Goal: Check status: Check status

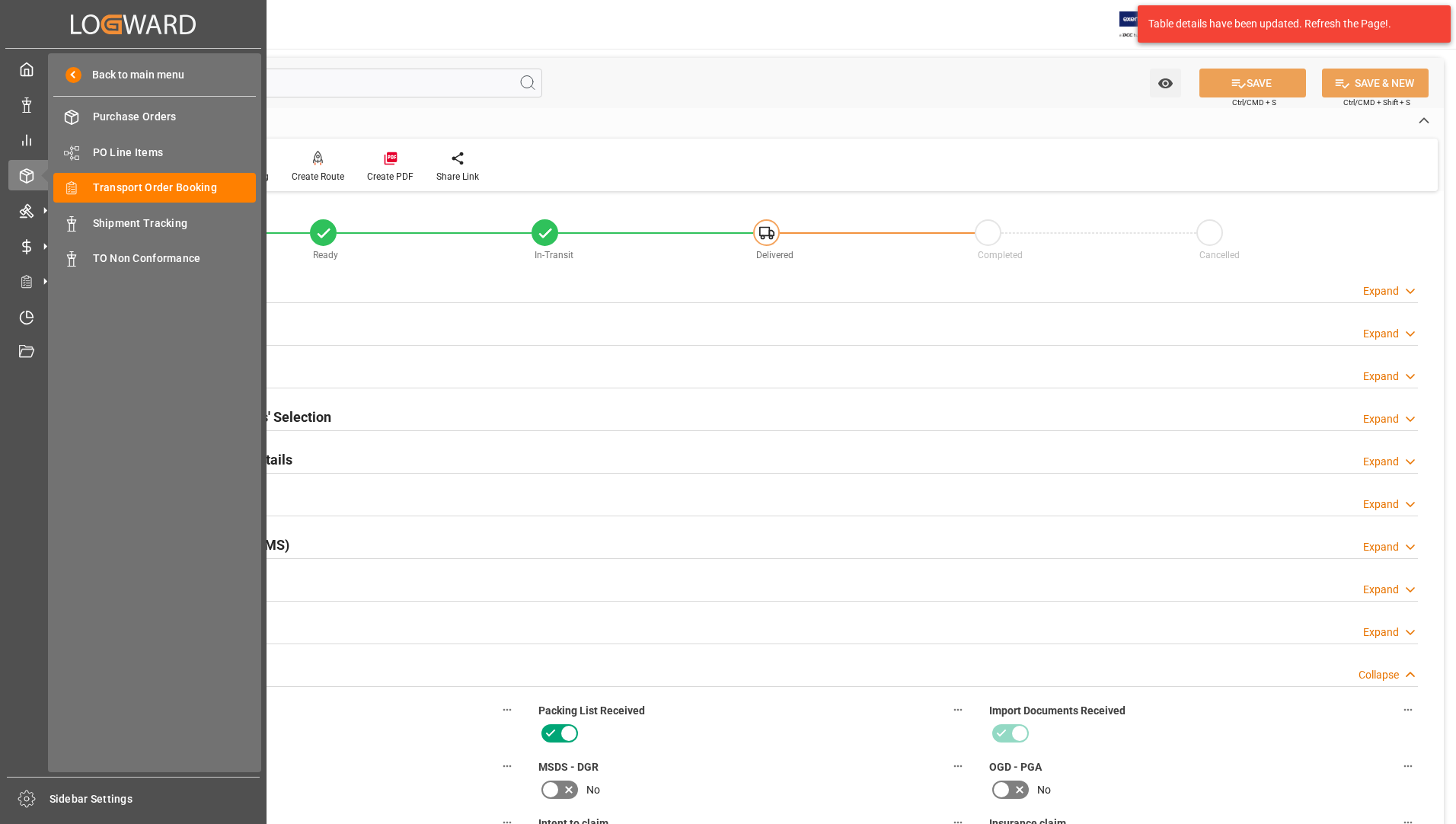
scroll to position [533, 0]
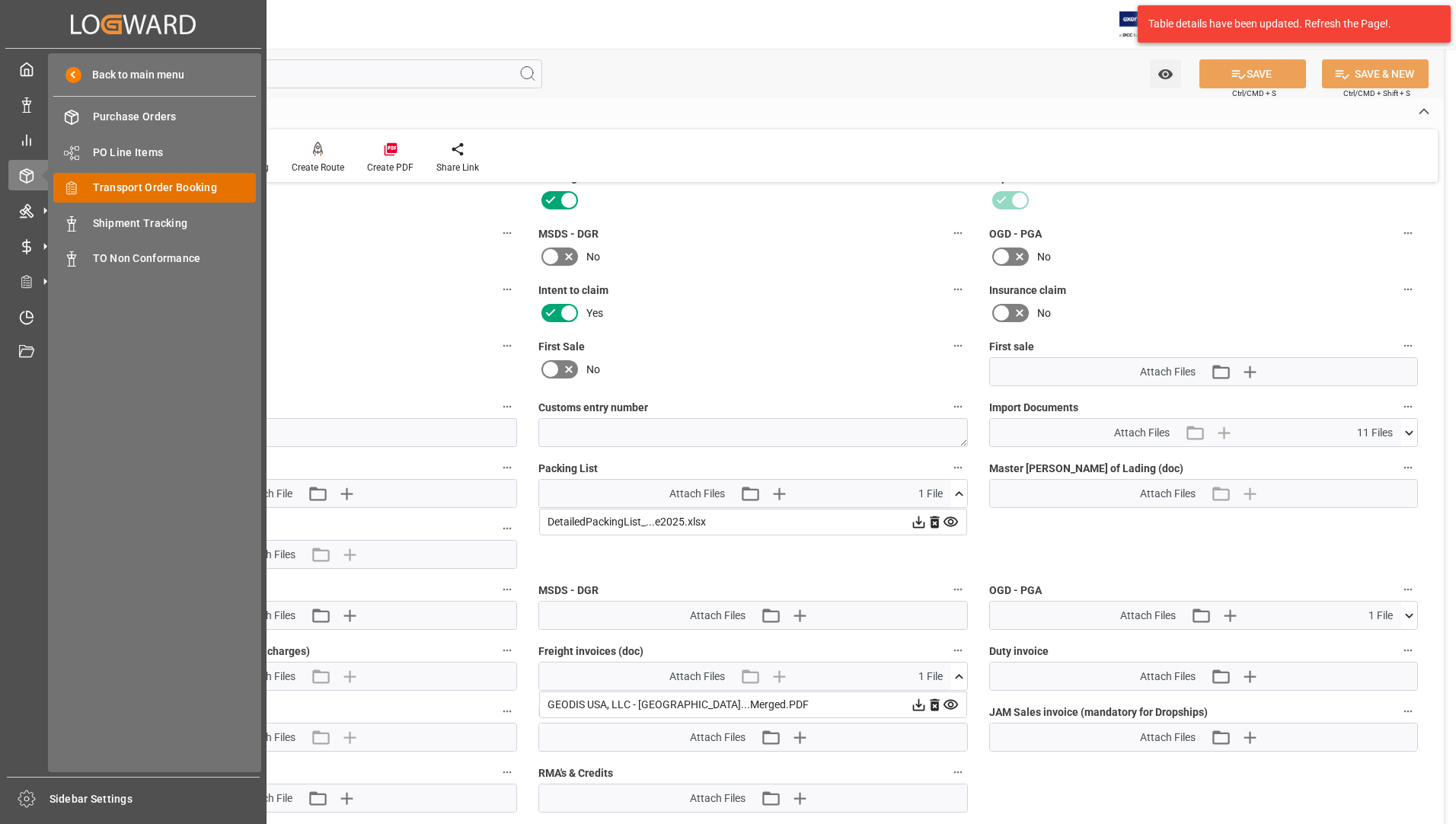
click at [145, 184] on span "Transport Order Booking" at bounding box center [174, 188] width 163 height 16
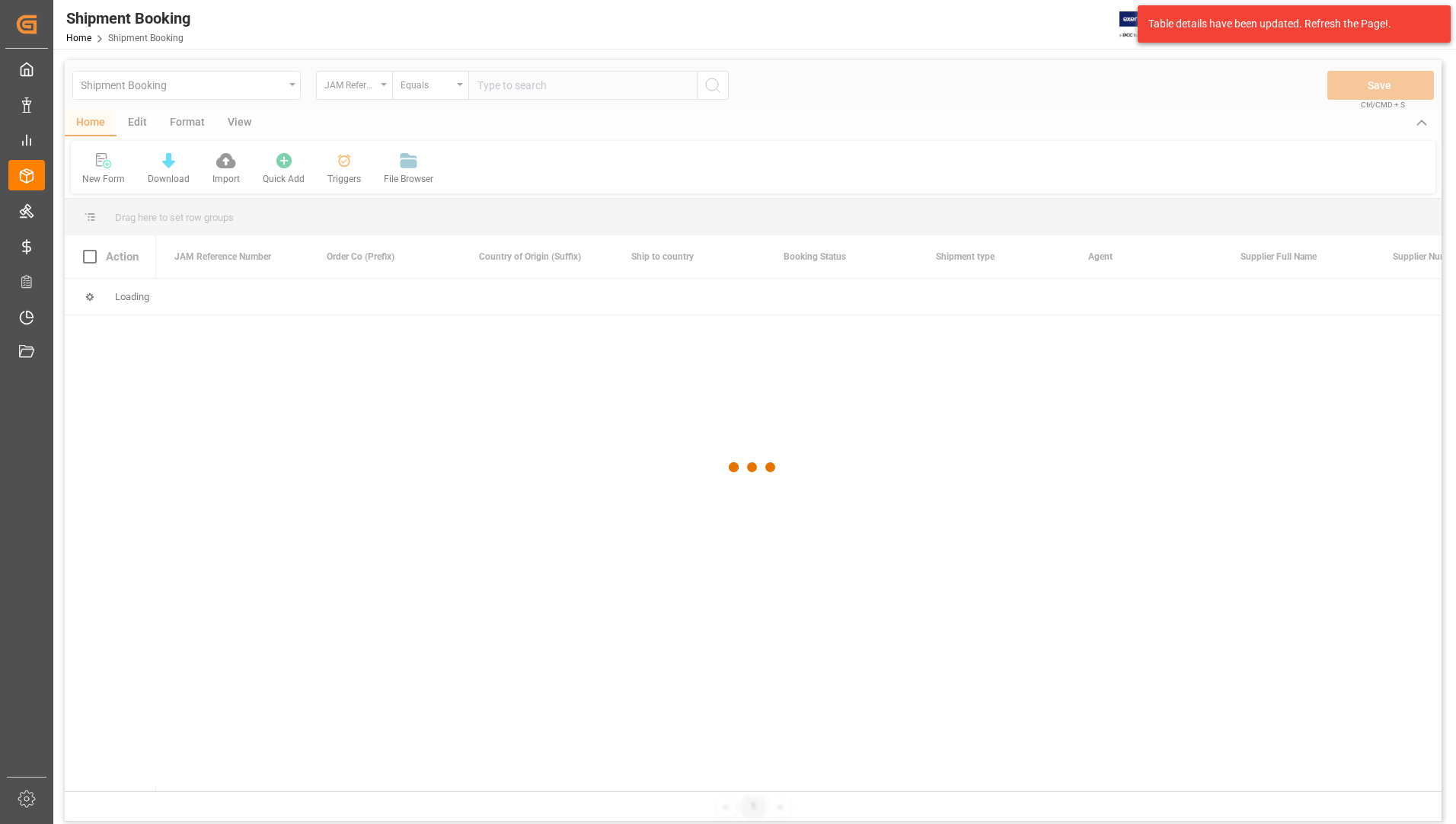
click at [537, 85] on div at bounding box center [753, 467] width 1377 height 815
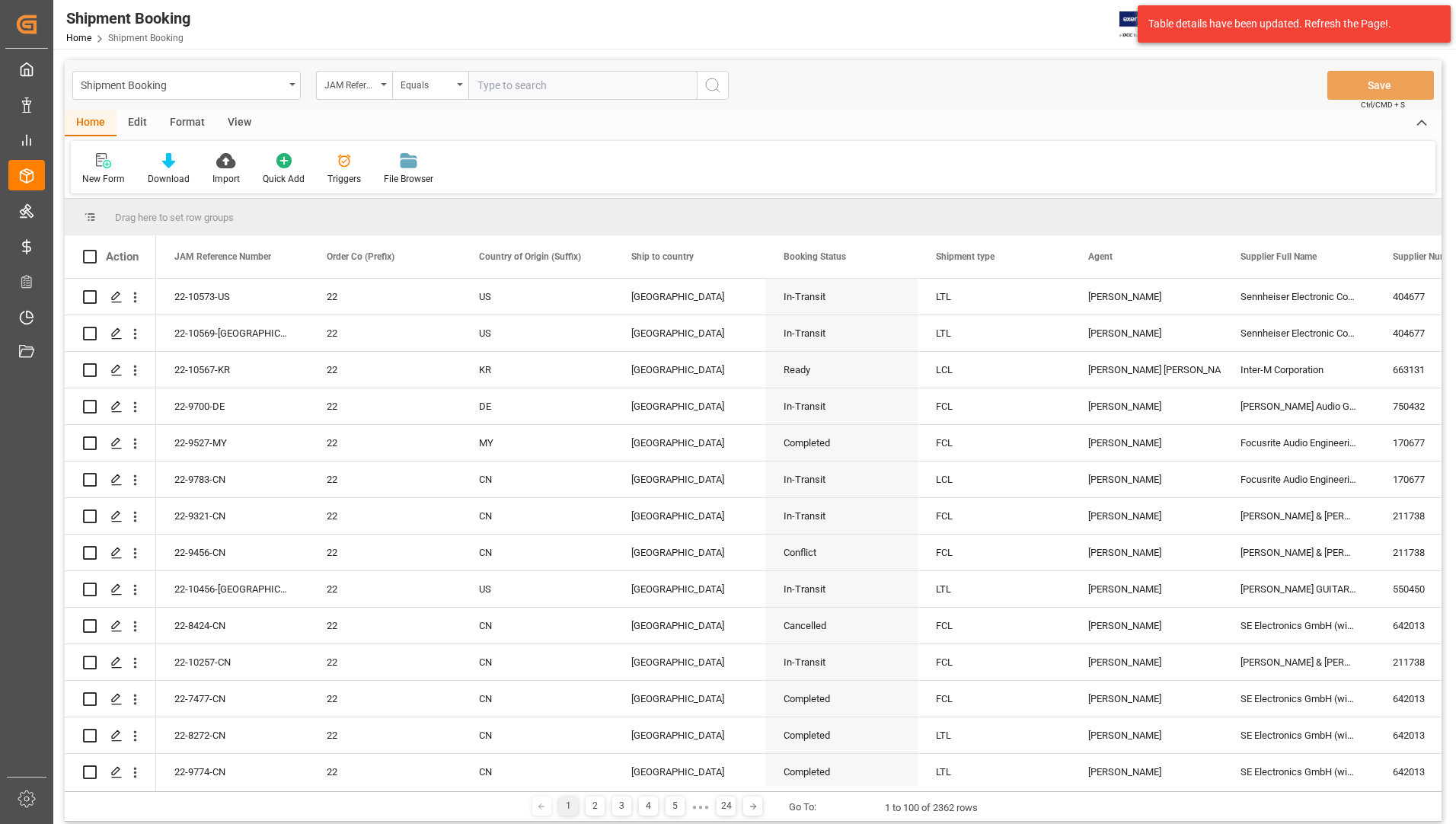
click at [540, 81] on input "text" at bounding box center [582, 85] width 228 height 29
type input "22-10529-us"
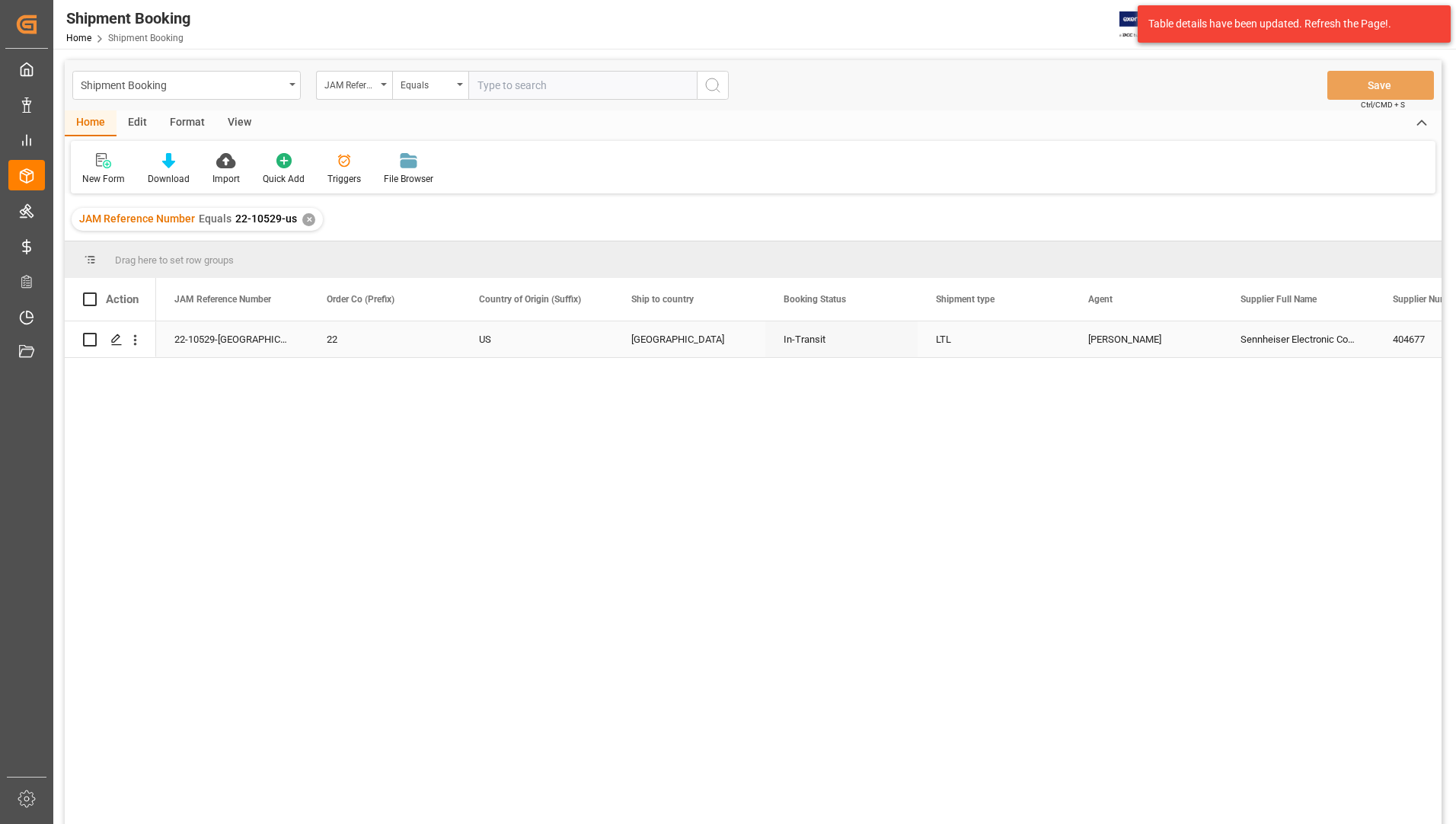
click at [97, 337] on div "Press SPACE to select this row." at bounding box center [110, 340] width 54 height 35
click at [87, 336] on input "Press Space to toggle row selection (unchecked)" at bounding box center [89, 339] width 14 height 14
checkbox input "true"
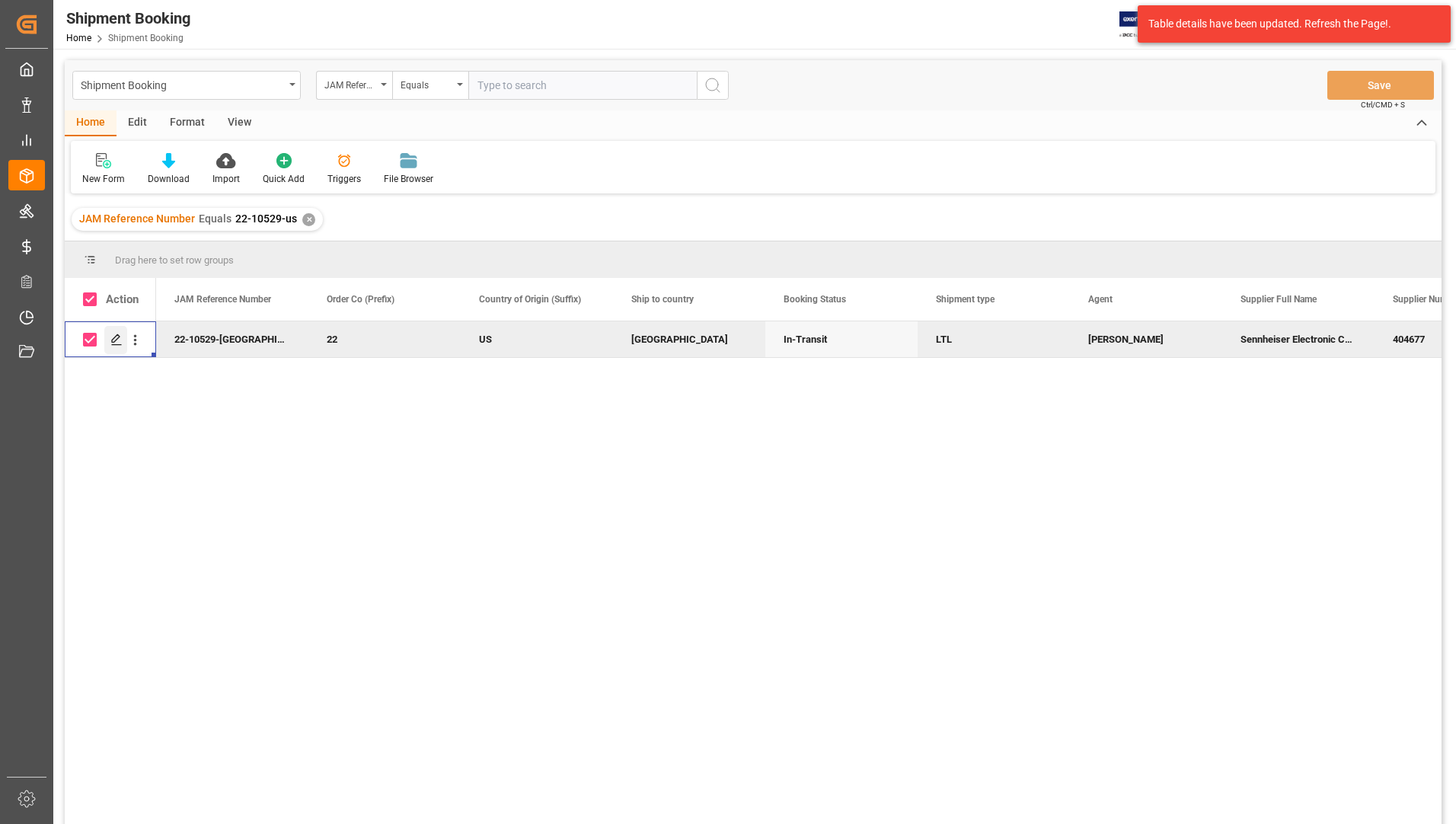
click at [115, 335] on icon "Press SPACE to deselect this row." at bounding box center [116, 339] width 12 height 12
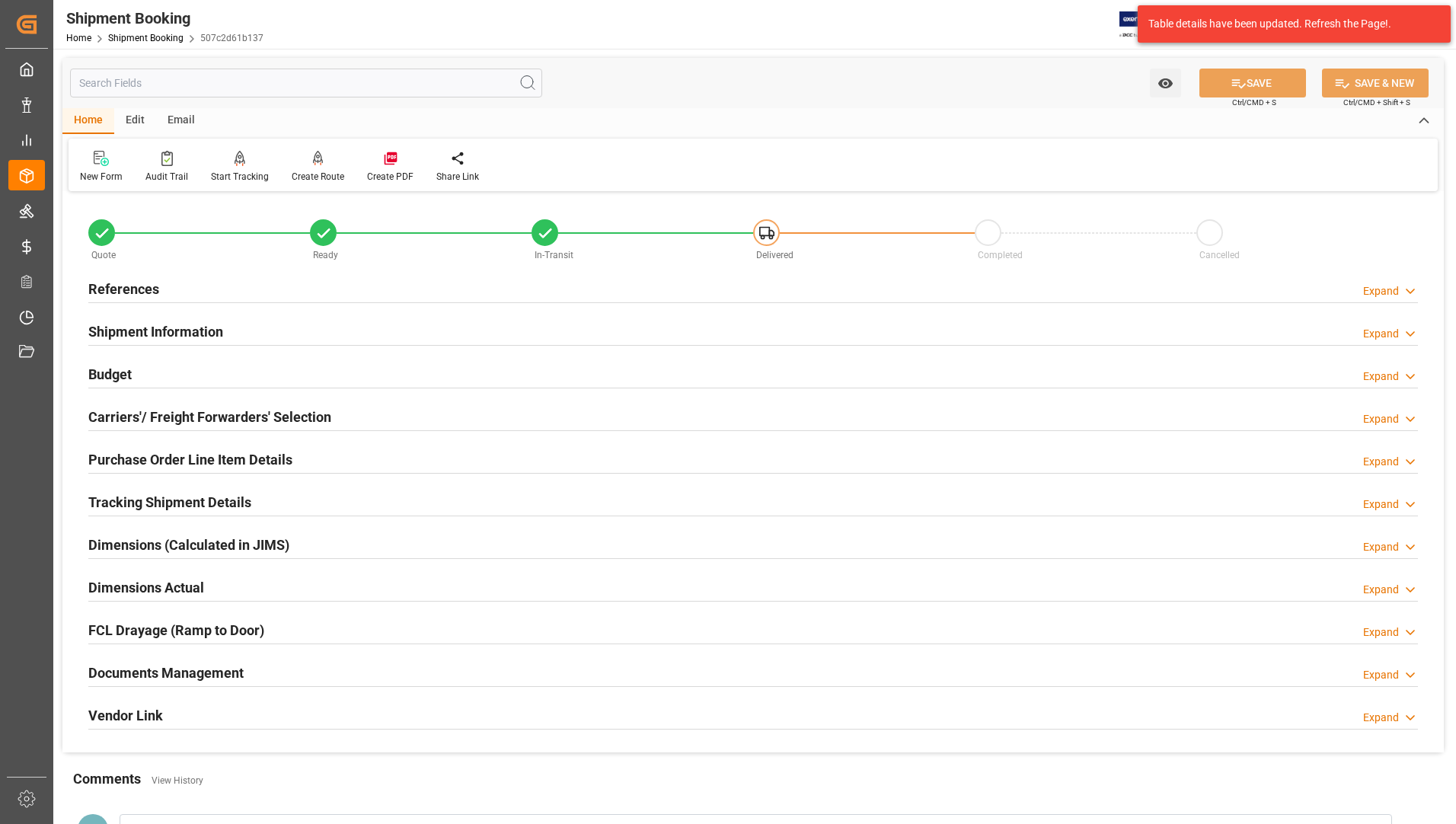
click at [155, 492] on h2 "Tracking Shipment Details" at bounding box center [169, 502] width 163 height 21
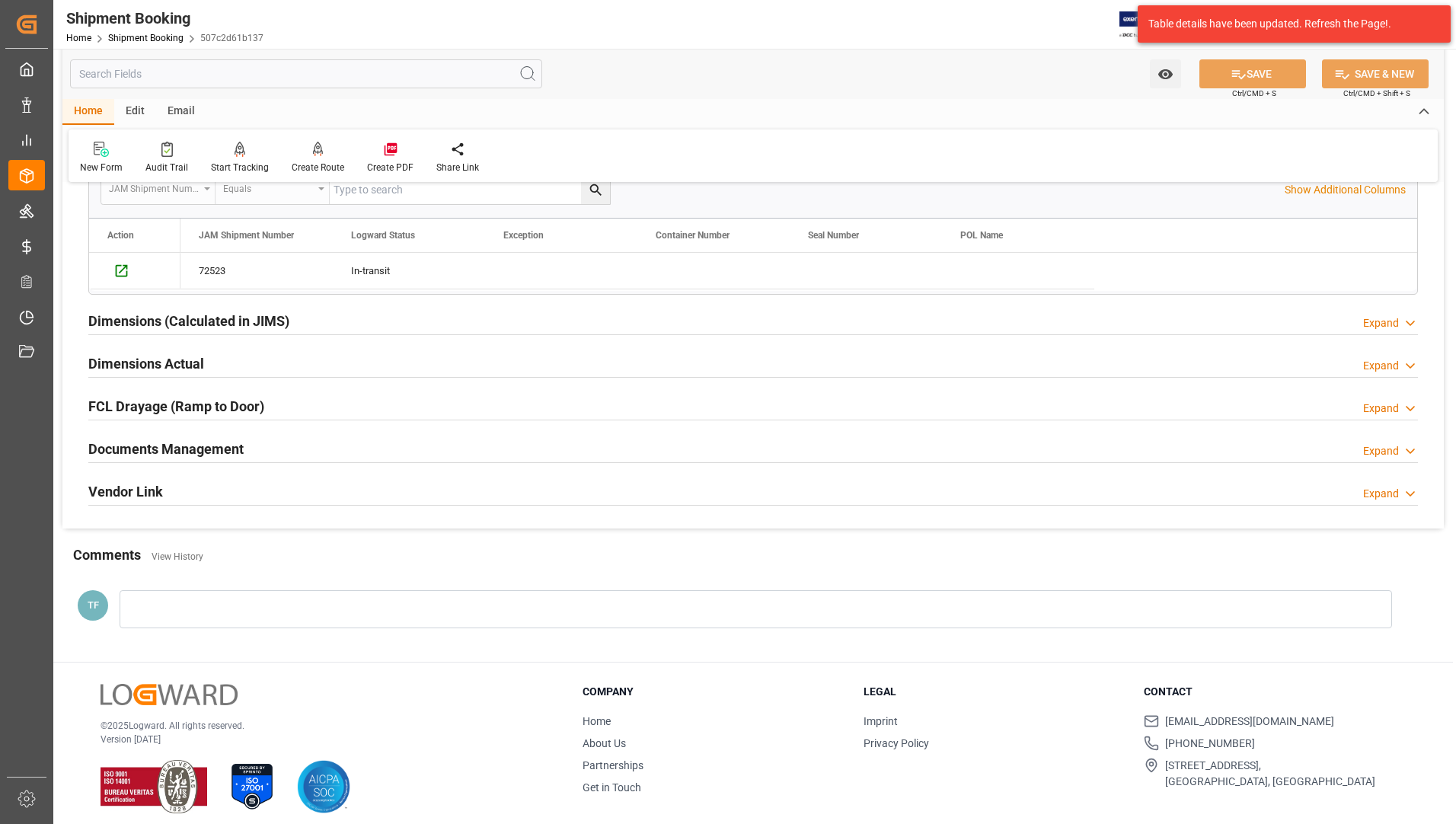
scroll to position [396, 0]
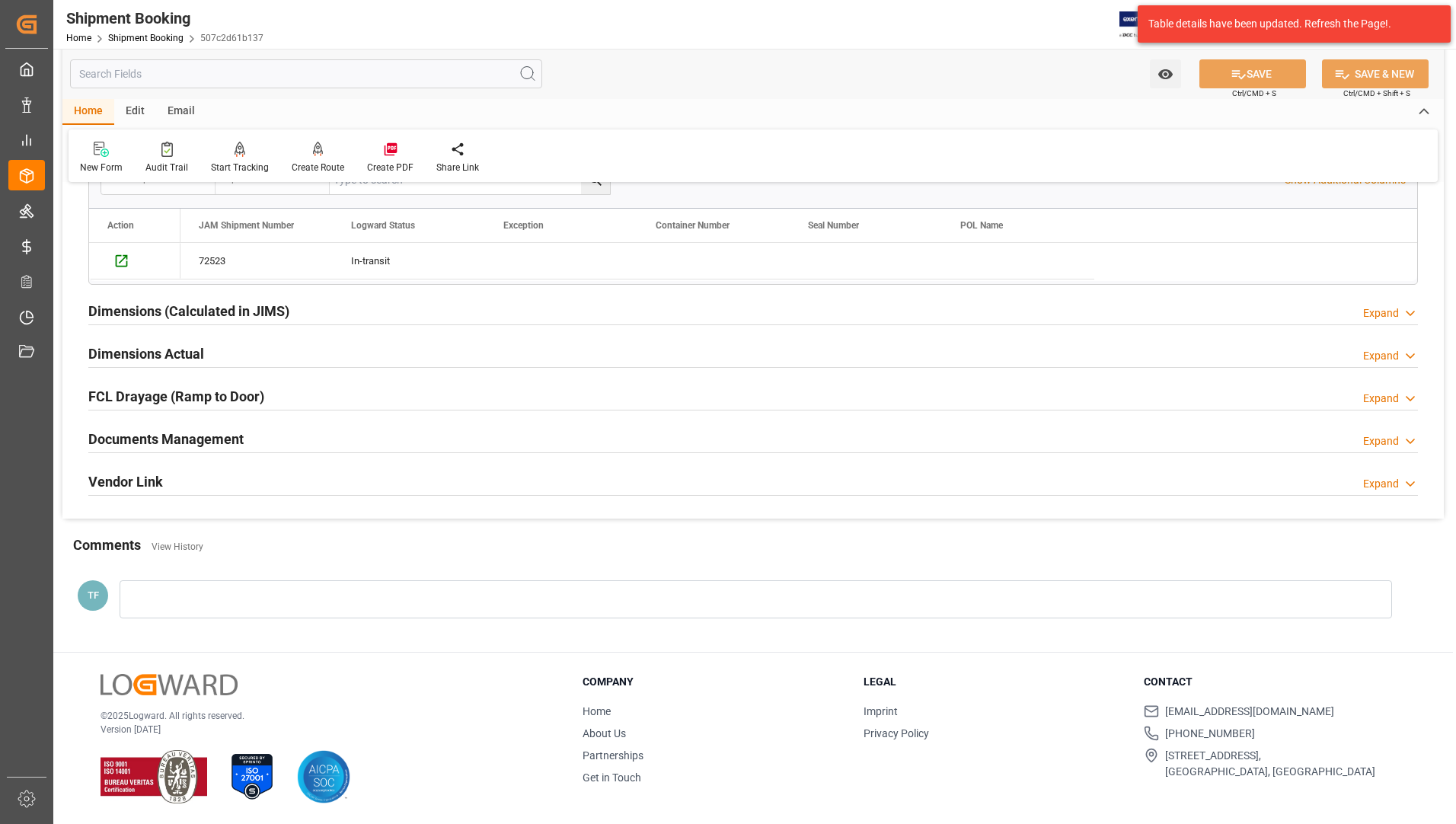
click at [207, 444] on h2 "Documents Management" at bounding box center [165, 439] width 155 height 21
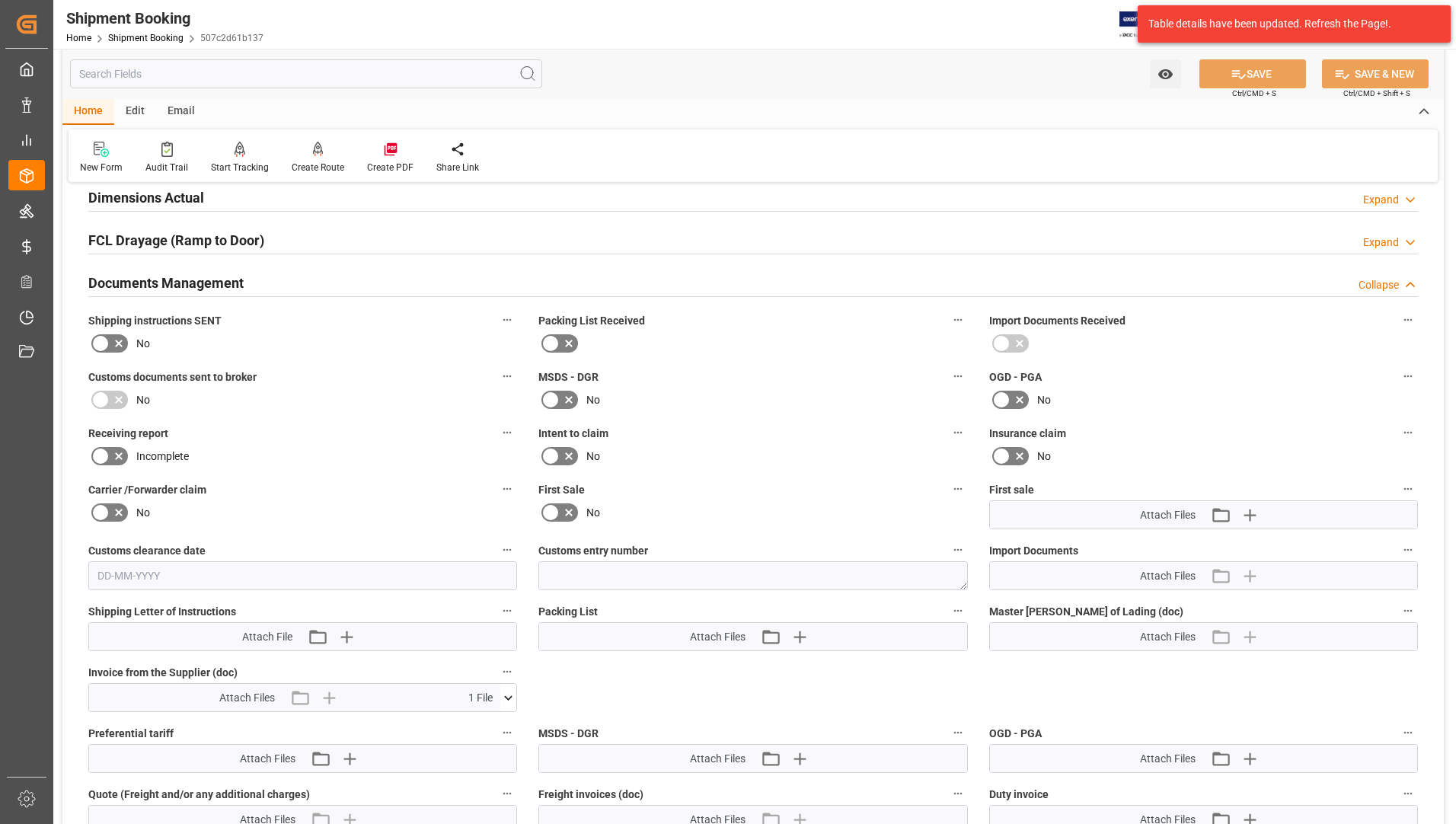
scroll to position [777, 0]
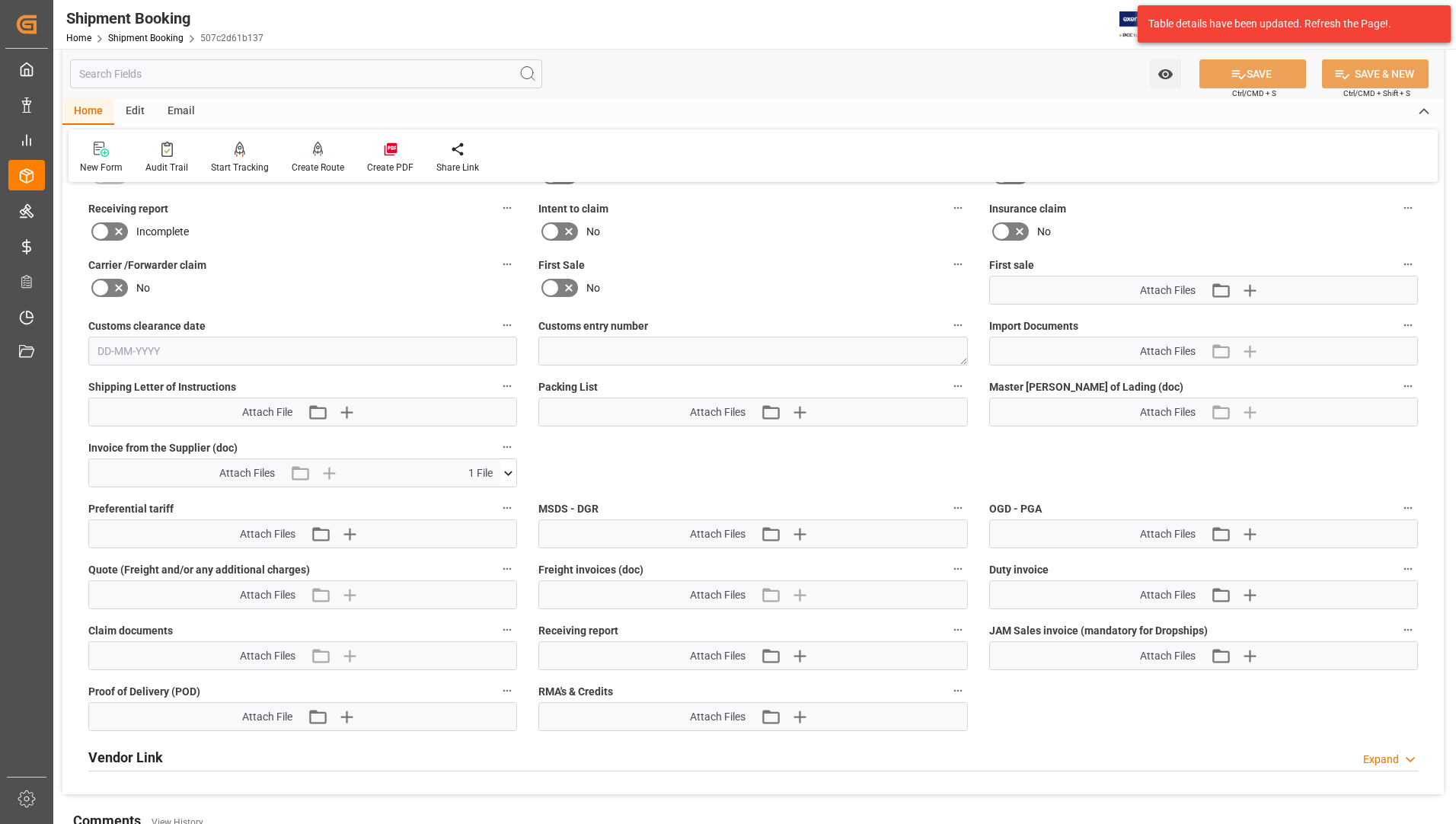
click at [509, 475] on icon at bounding box center [509, 473] width 16 height 16
click at [474, 501] on icon at bounding box center [468, 501] width 12 height 12
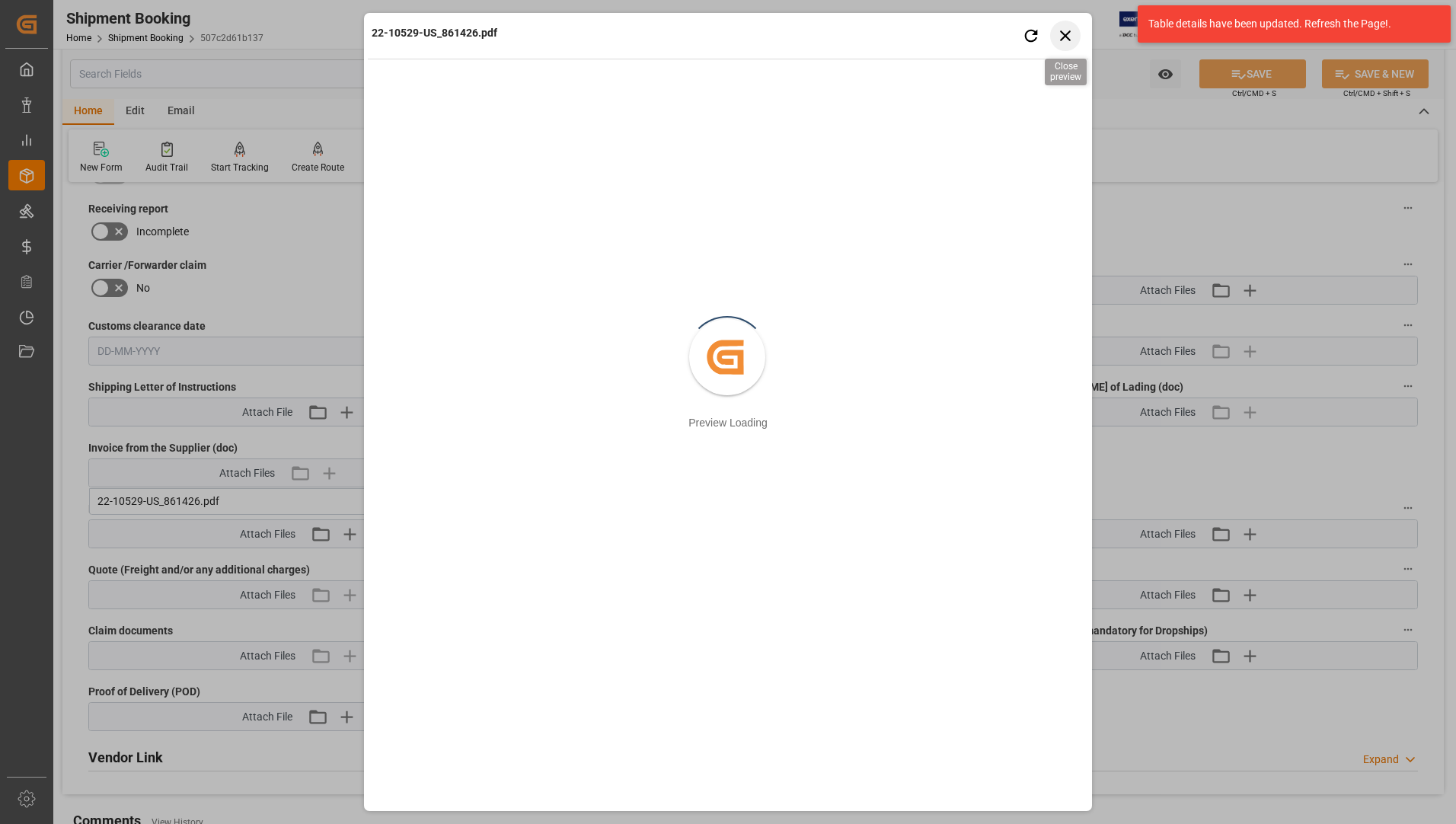
click at [1058, 34] on icon "button" at bounding box center [1065, 35] width 19 height 19
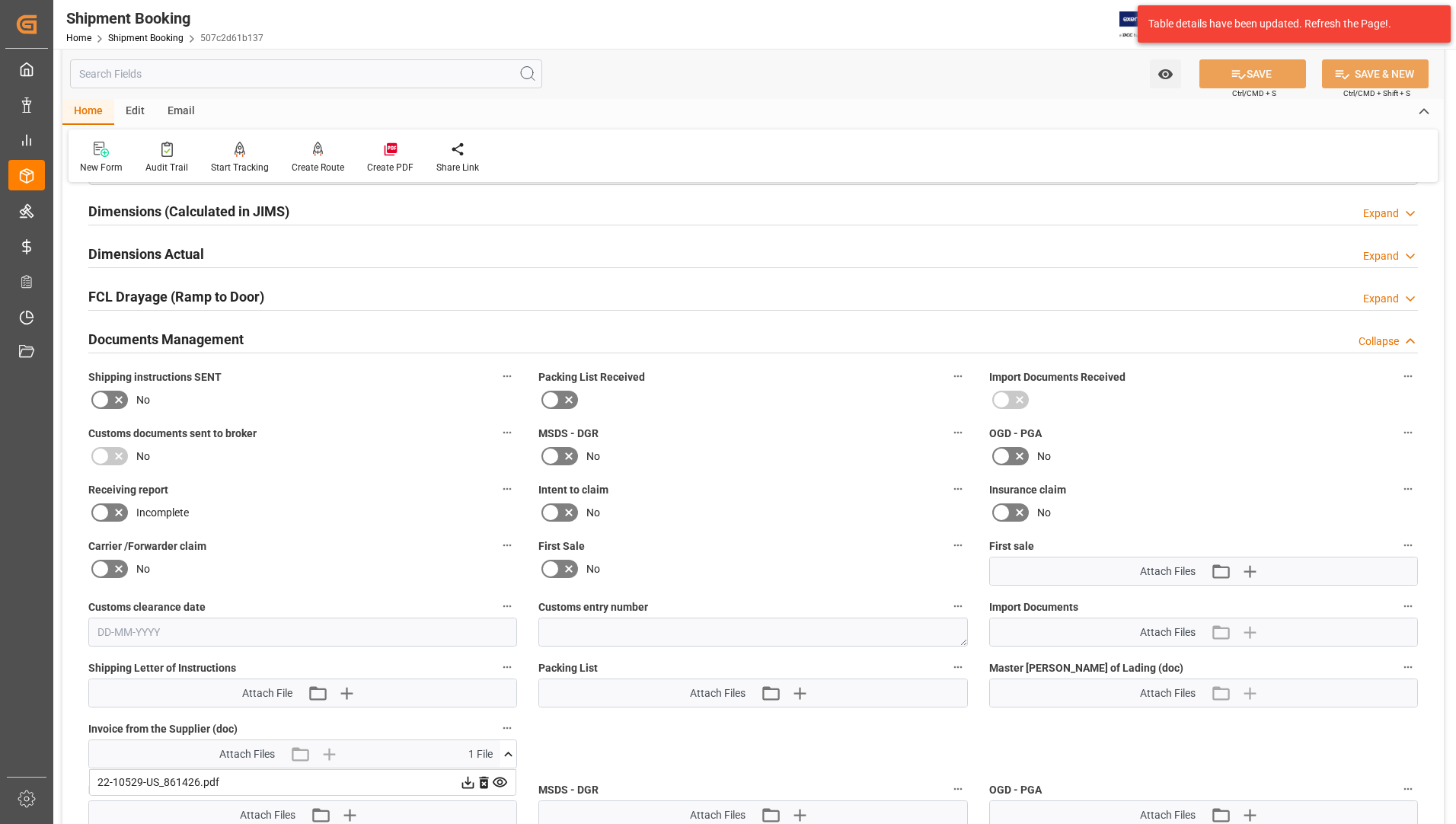
scroll to position [472, 0]
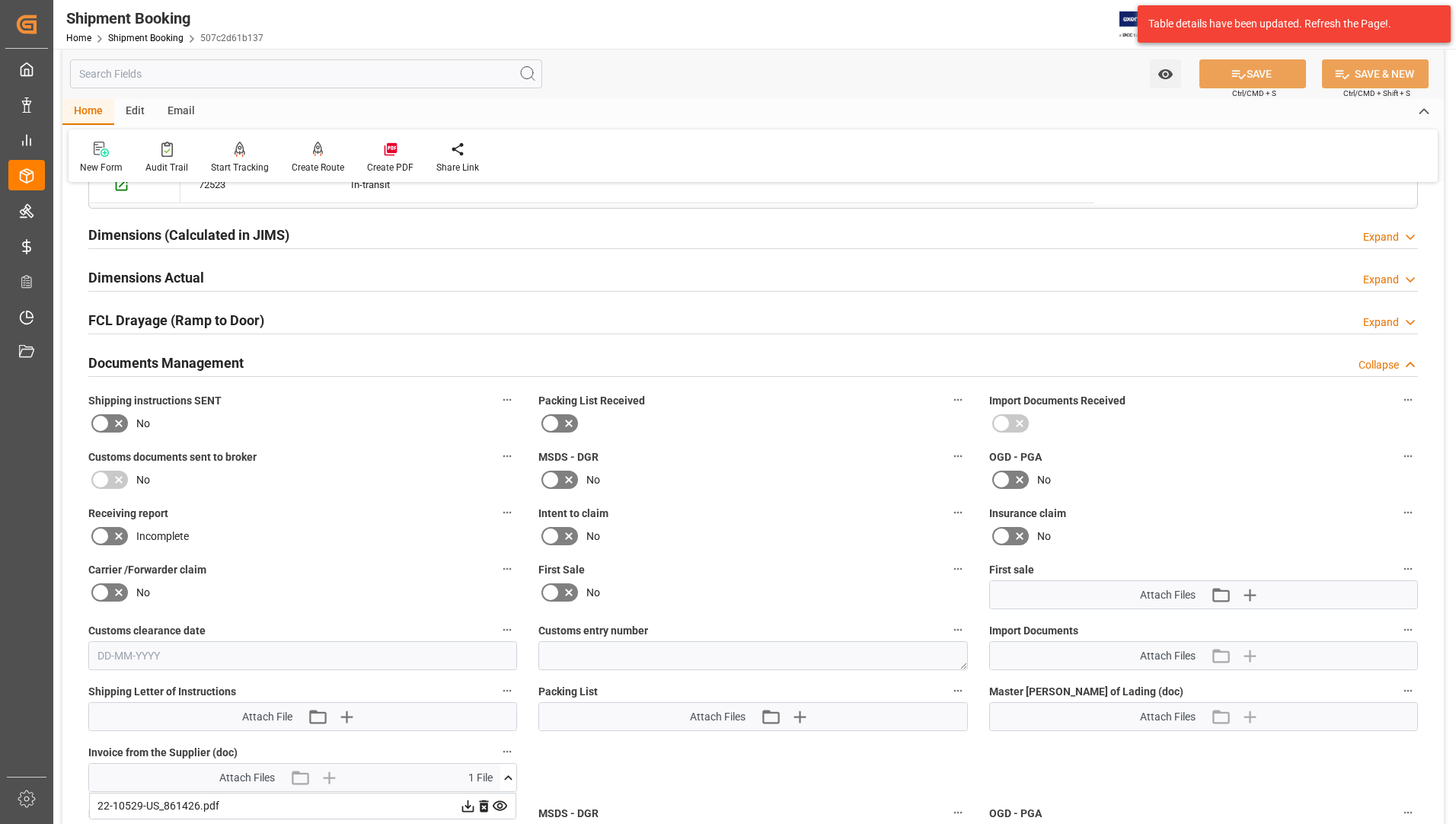
click at [185, 280] on h2 "Dimensions Actual" at bounding box center [145, 277] width 115 height 21
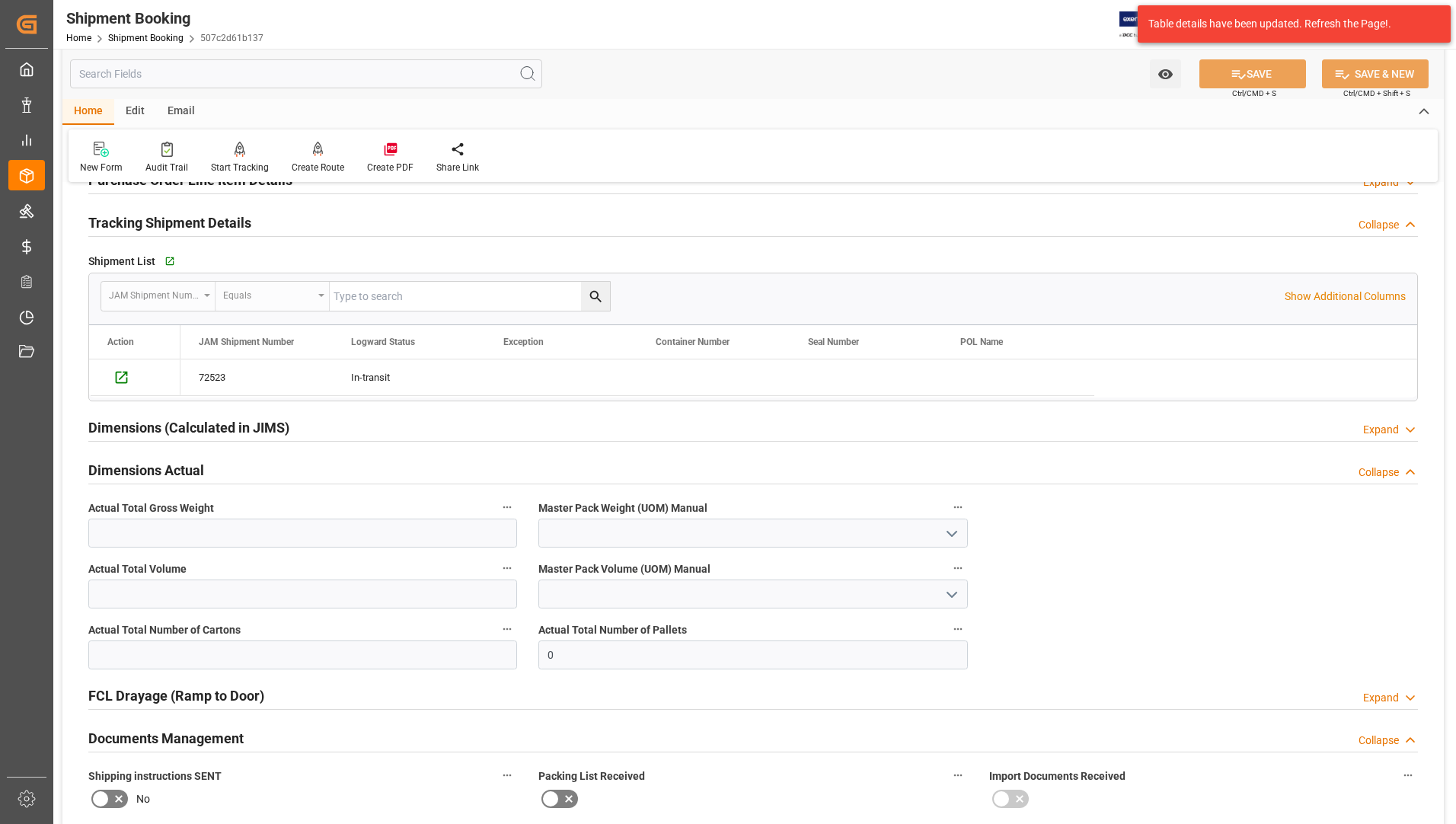
scroll to position [243, 0]
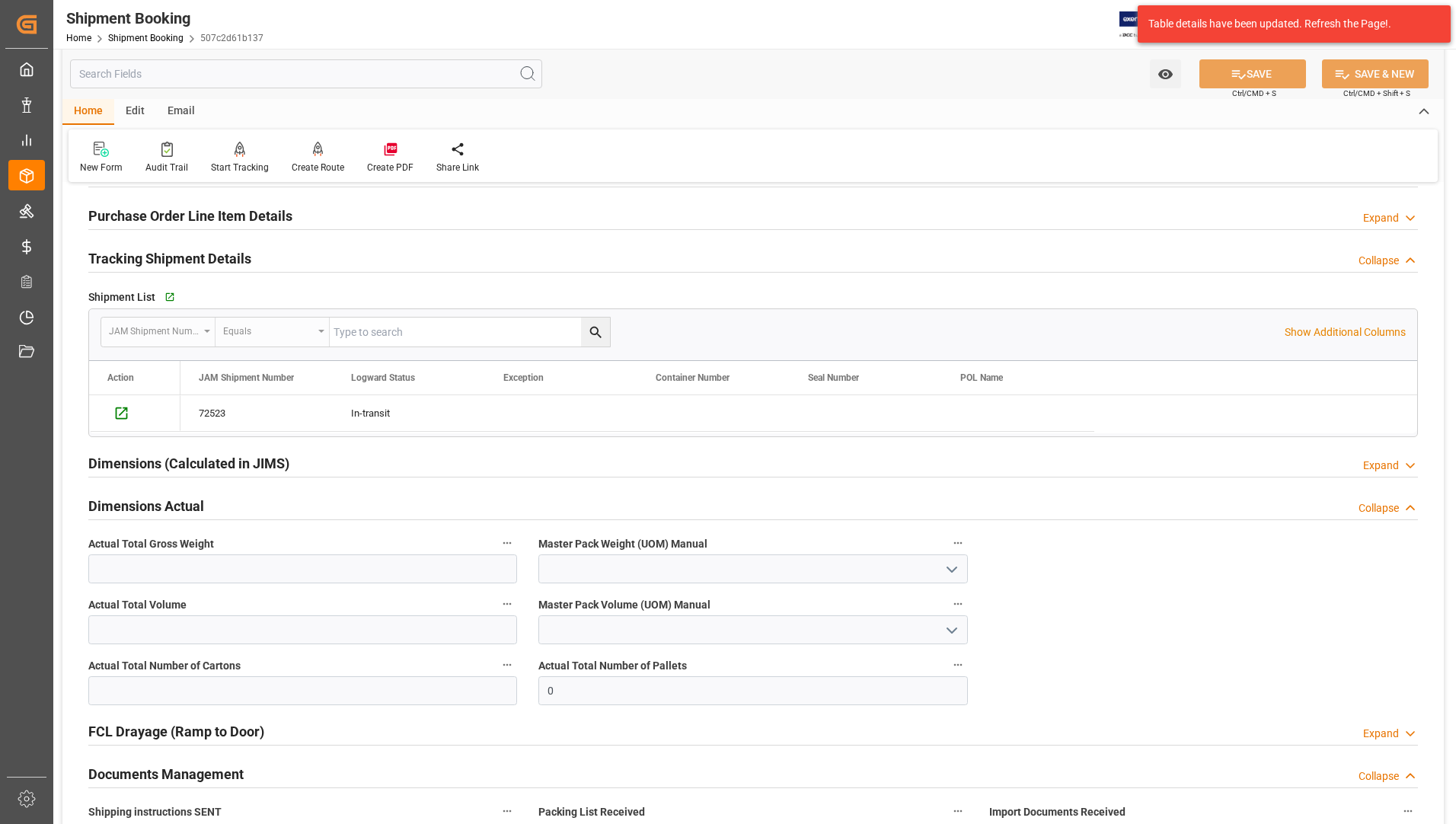
click at [203, 466] on h2 "Dimensions (Calculated in JIMS)" at bounding box center [188, 463] width 201 height 21
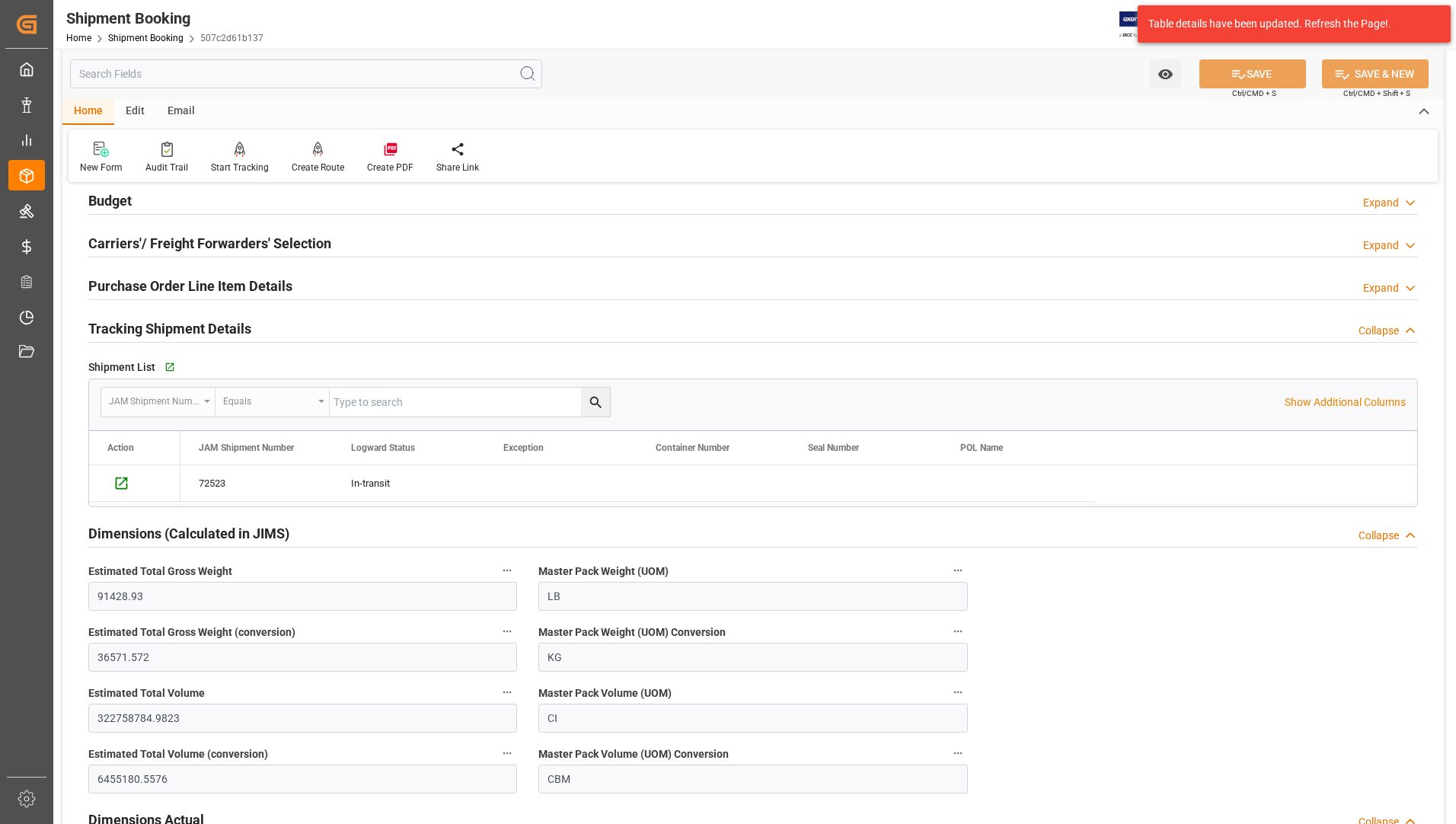
scroll to position [0, 0]
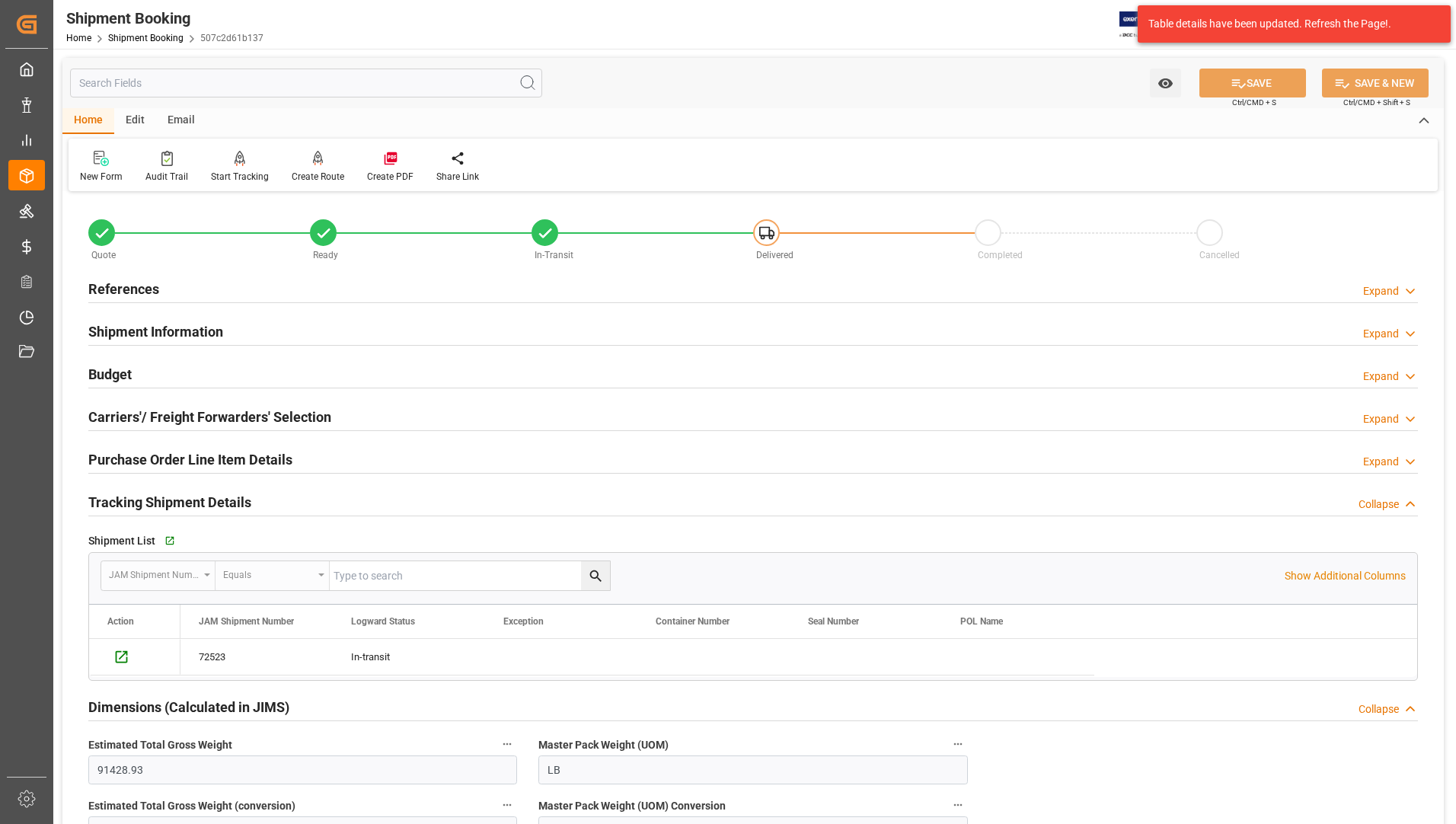
click at [129, 335] on h2 "Shipment Information" at bounding box center [155, 332] width 134 height 21
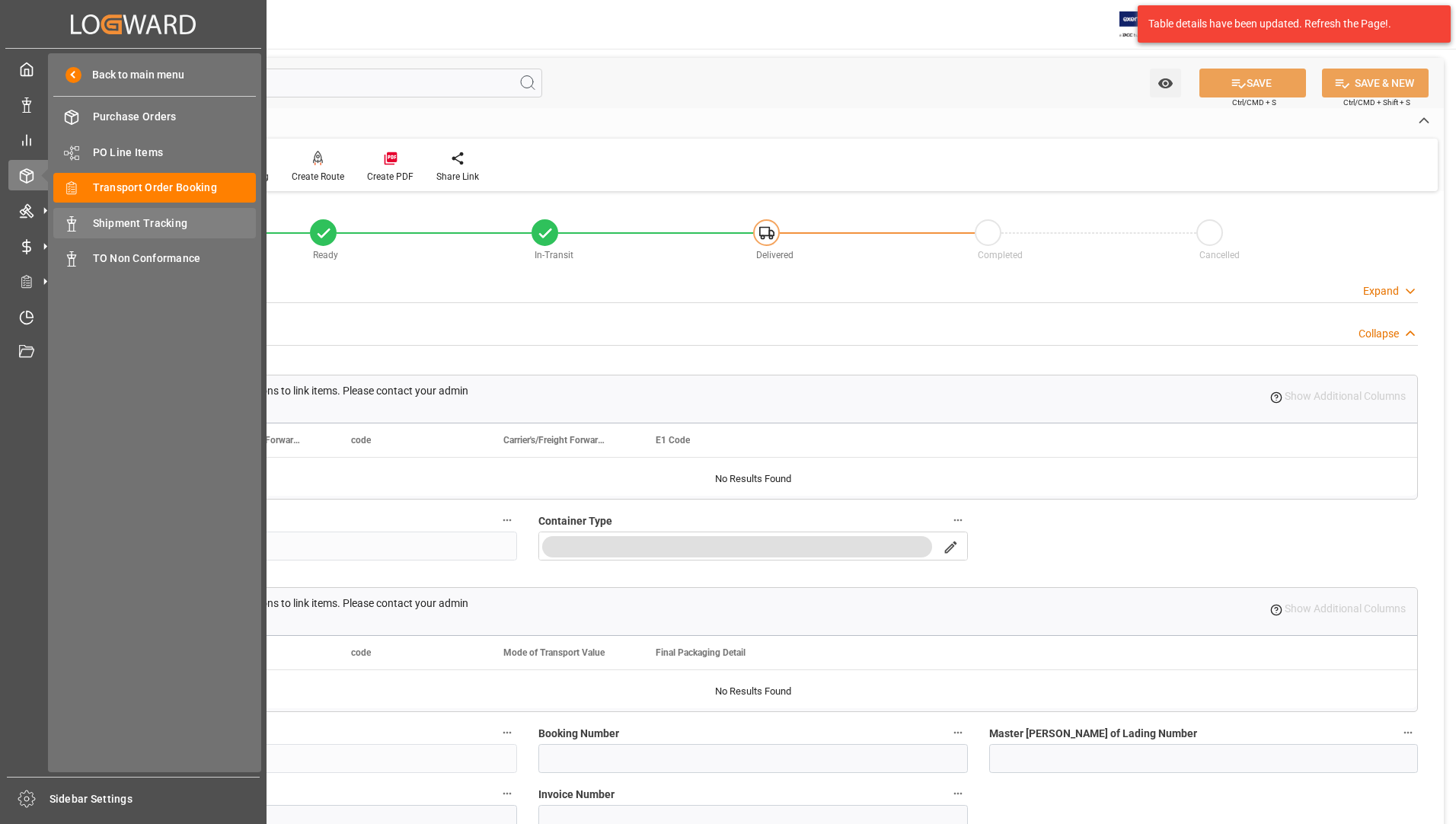
click at [124, 221] on span "Shipment Tracking" at bounding box center [174, 223] width 163 height 16
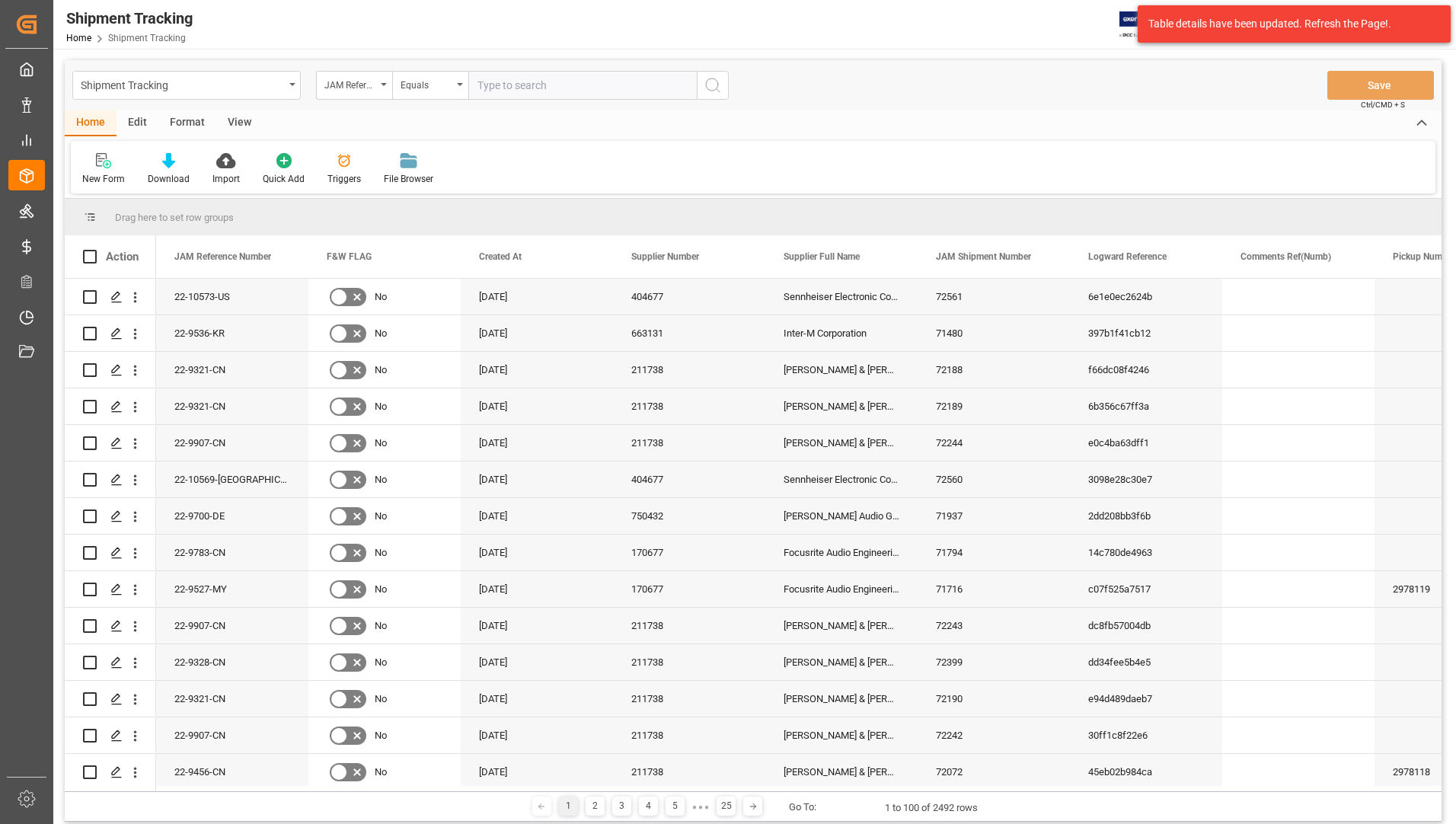
click at [568, 83] on input "text" at bounding box center [582, 85] width 228 height 29
type input "22-10529-us"
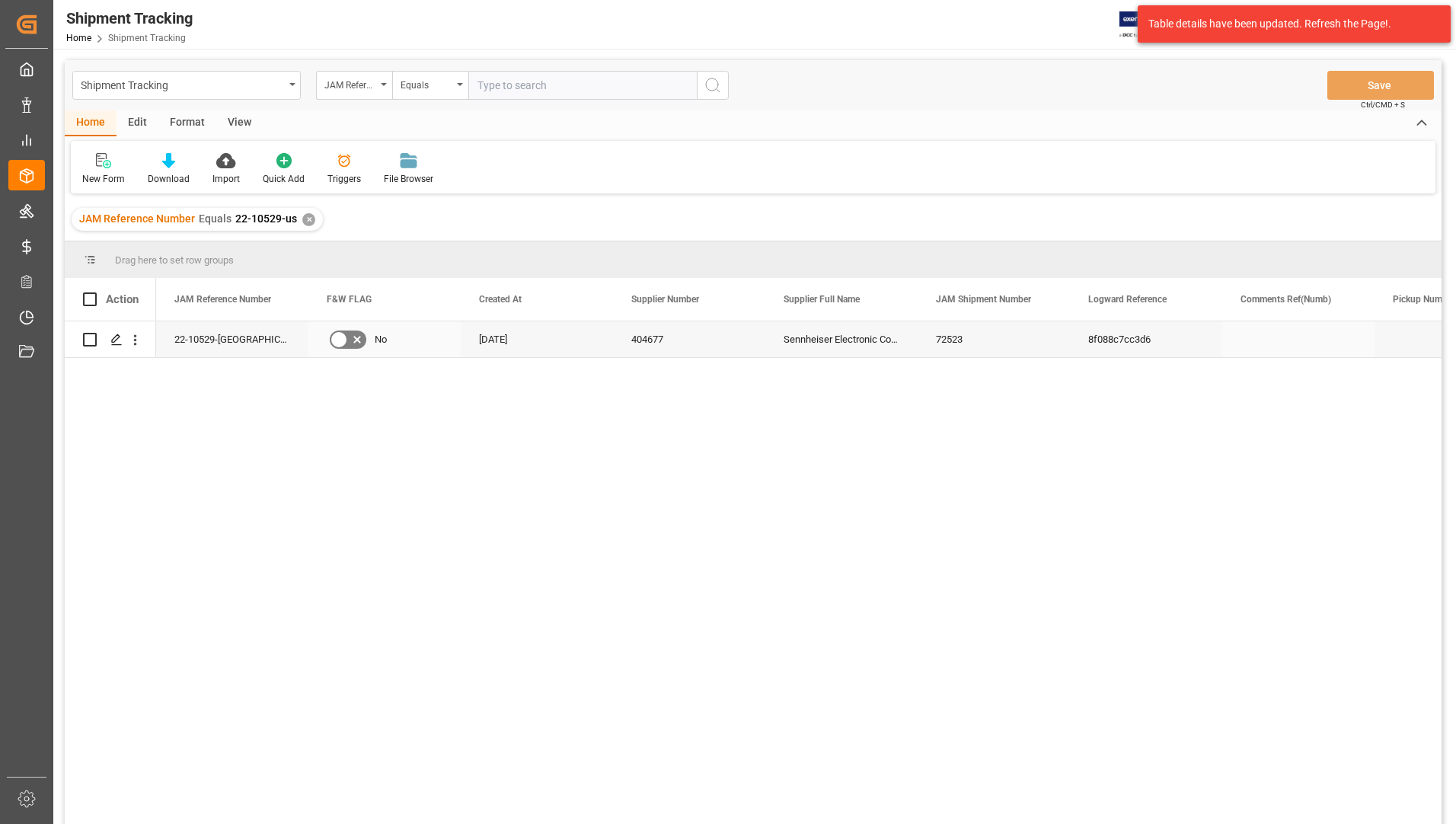
click at [87, 342] on input "Press Space to toggle row selection (unchecked)" at bounding box center [89, 339] width 14 height 14
checkbox input "true"
click at [111, 342] on icon "Press SPACE to deselect this row." at bounding box center [116, 339] width 12 height 12
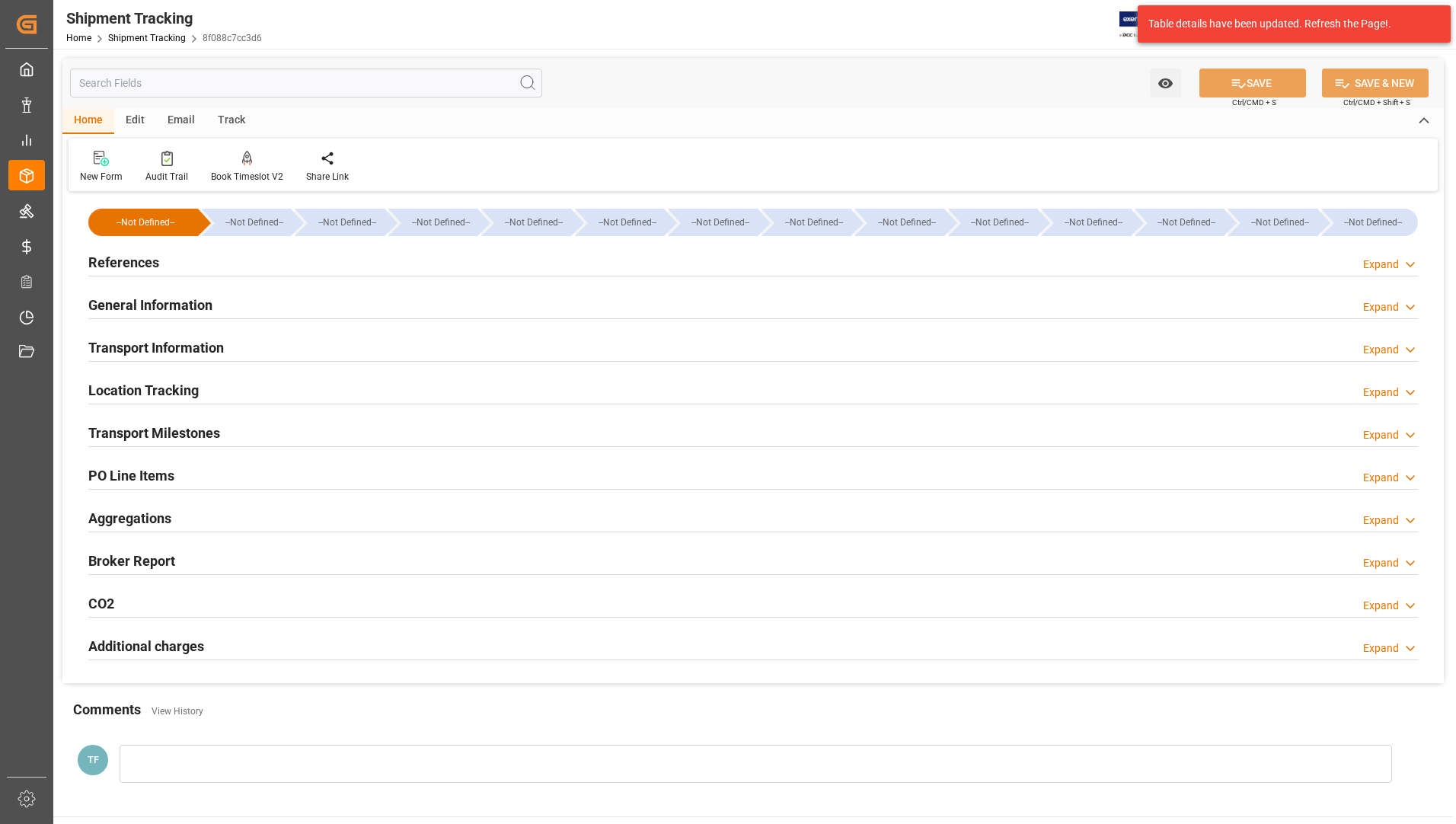
click at [163, 303] on h2 "General Information" at bounding box center [150, 304] width 124 height 21
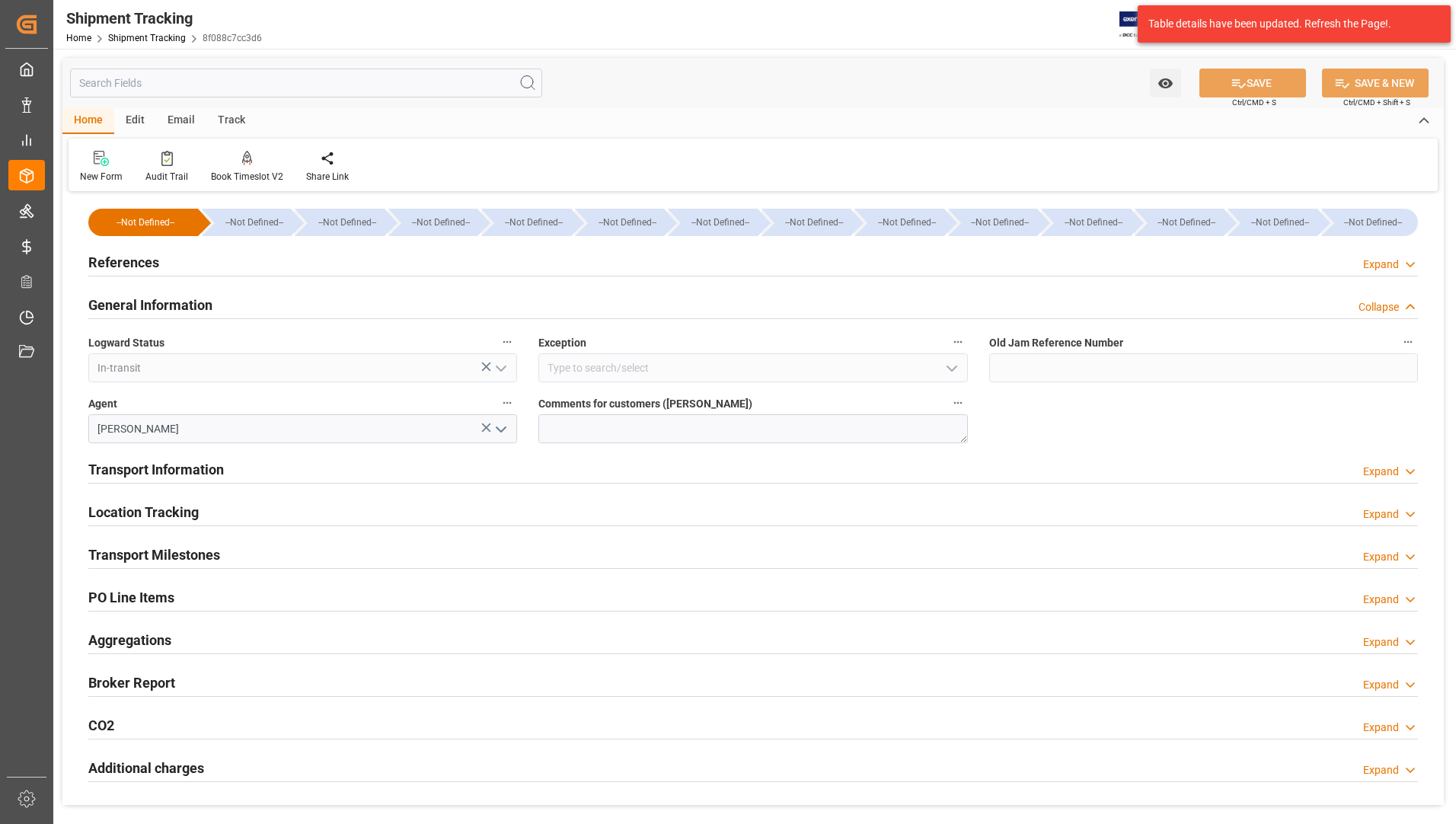
click at [144, 473] on h2 "Transport Information" at bounding box center [155, 470] width 135 height 21
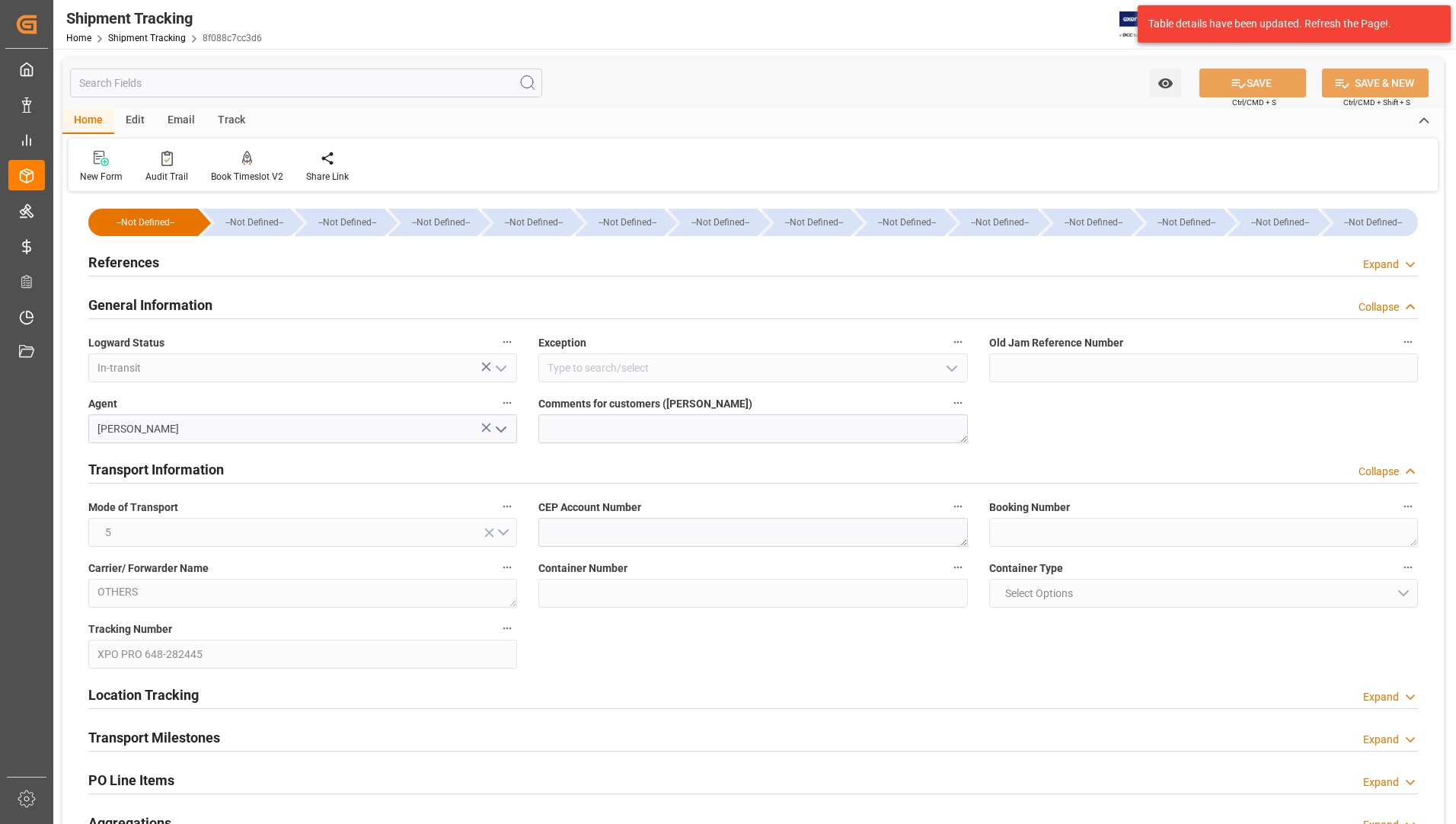
scroll to position [228, 0]
